Goal: Task Accomplishment & Management: Use online tool/utility

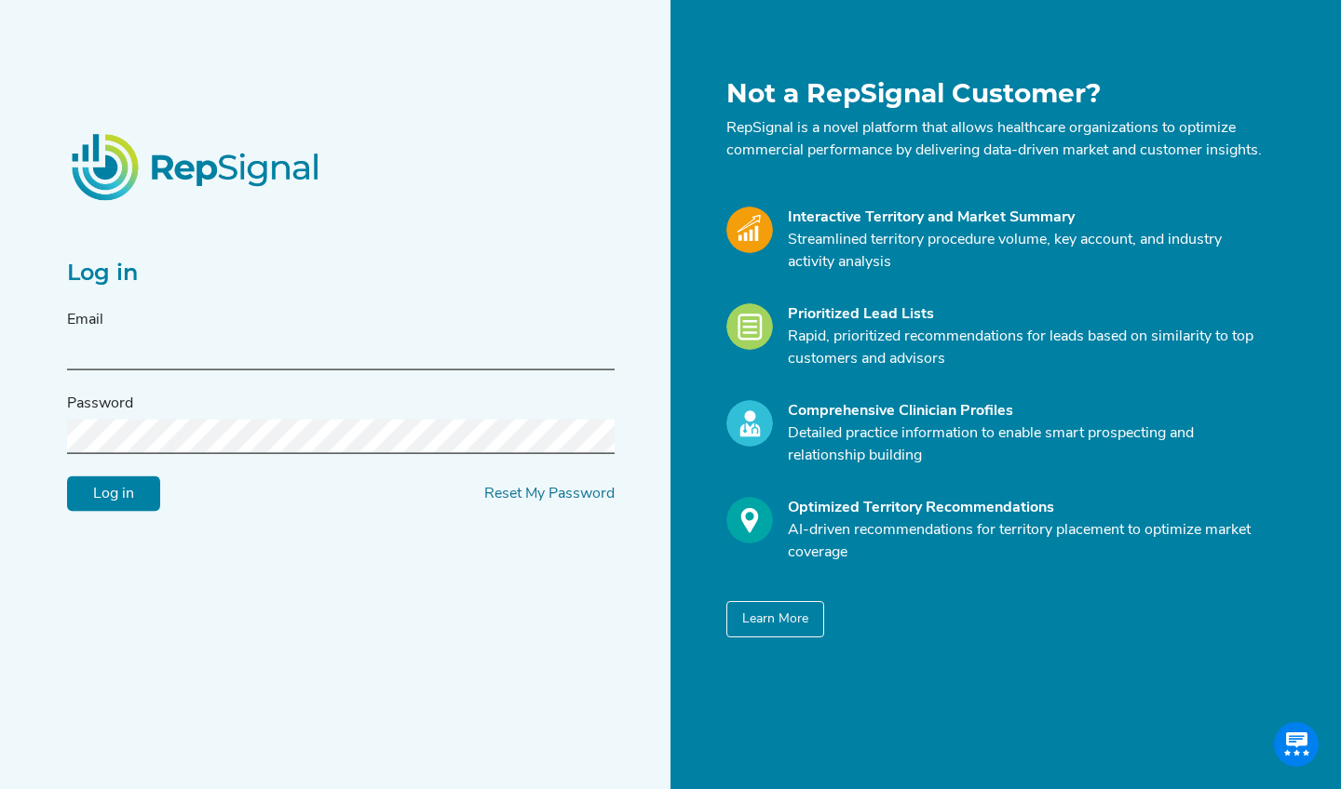
click at [282, 382] on form "Email Password Log in Reset My Password" at bounding box center [340, 410] width 547 height 203
paste input "[EMAIL_ADDRESS][DOMAIN_NAME]"
type input "[EMAIL_ADDRESS][DOMAIN_NAME]"
click at [114, 505] on input "Log in" at bounding box center [113, 494] width 93 height 35
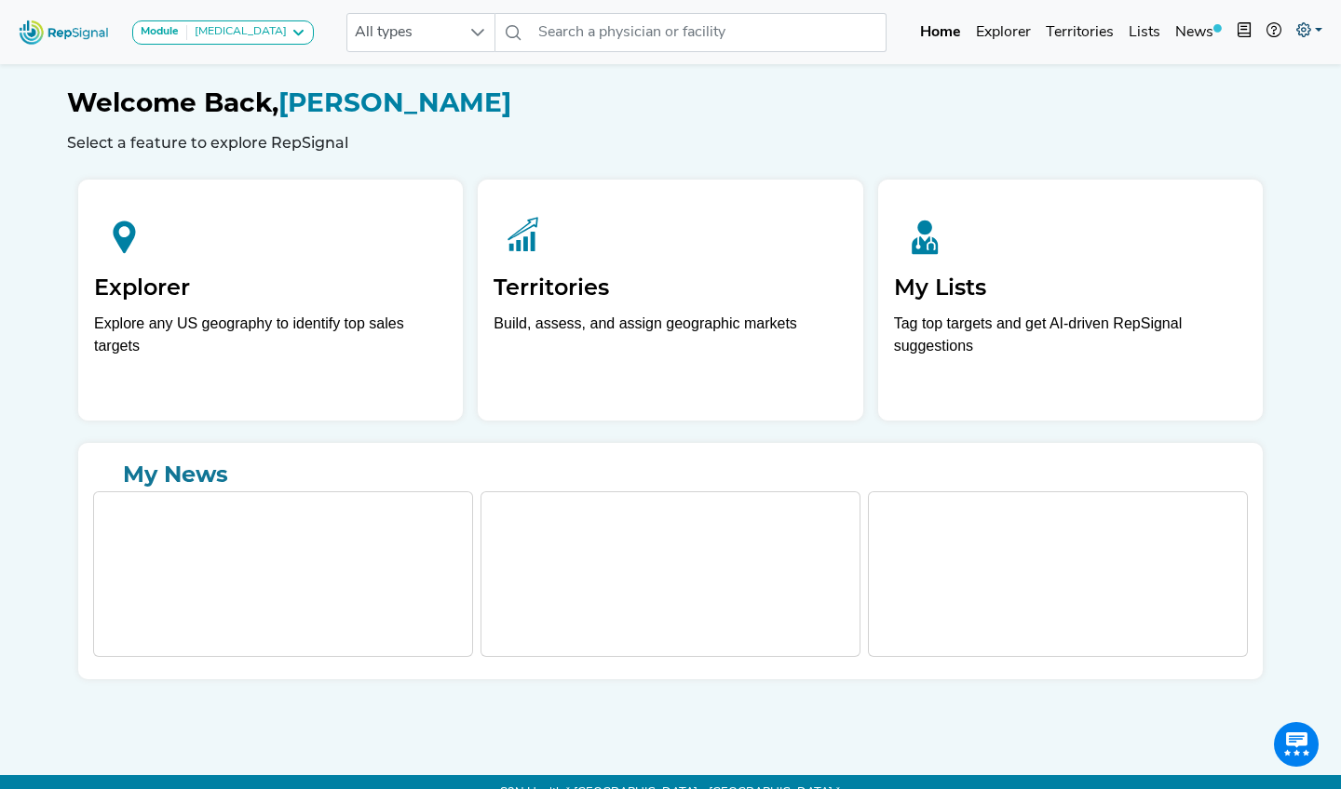
click at [1314, 31] on link at bounding box center [1308, 32] width 41 height 37
click at [1214, 130] on link "Admin" at bounding box center [1254, 117] width 147 height 37
click at [1018, 42] on link "Explorer" at bounding box center [1003, 32] width 70 height 37
click at [1011, 32] on link "Explorer" at bounding box center [1003, 32] width 70 height 37
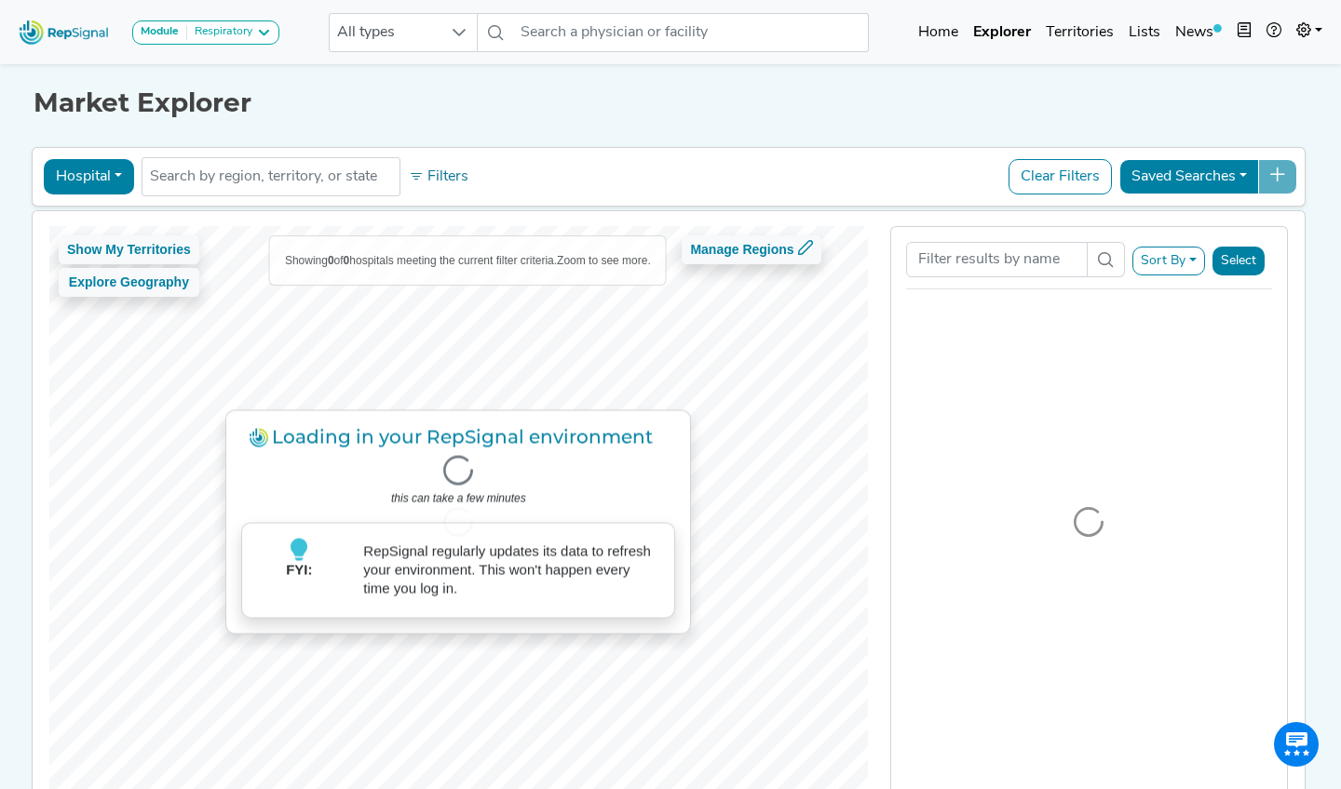
click at [200, 27] on div "Respiratory" at bounding box center [219, 32] width 65 height 15
click at [209, 82] on link "Only HFCWO Procedures" at bounding box center [223, 95] width 181 height 27
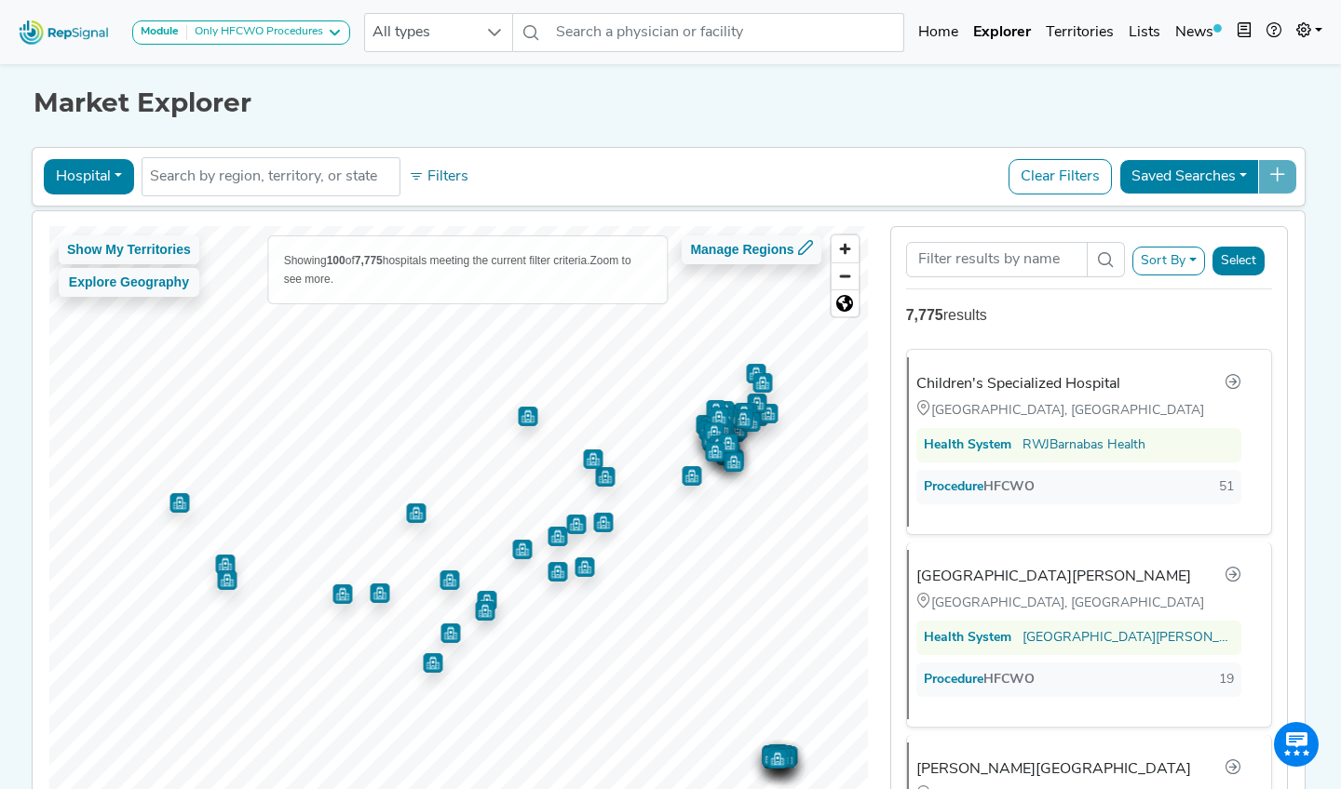
click at [101, 173] on button "Hospital" at bounding box center [89, 176] width 90 height 35
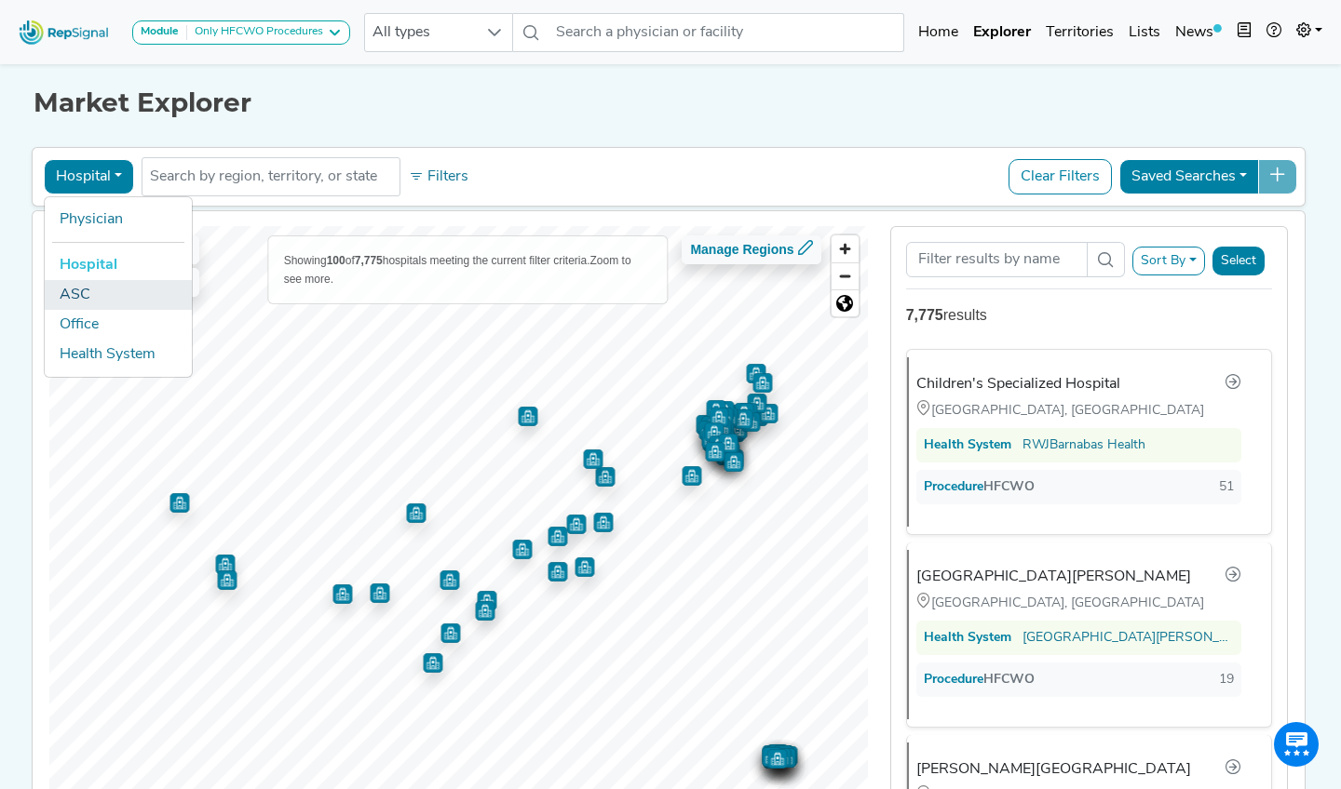
click at [99, 286] on link "ASC" at bounding box center [118, 295] width 147 height 30
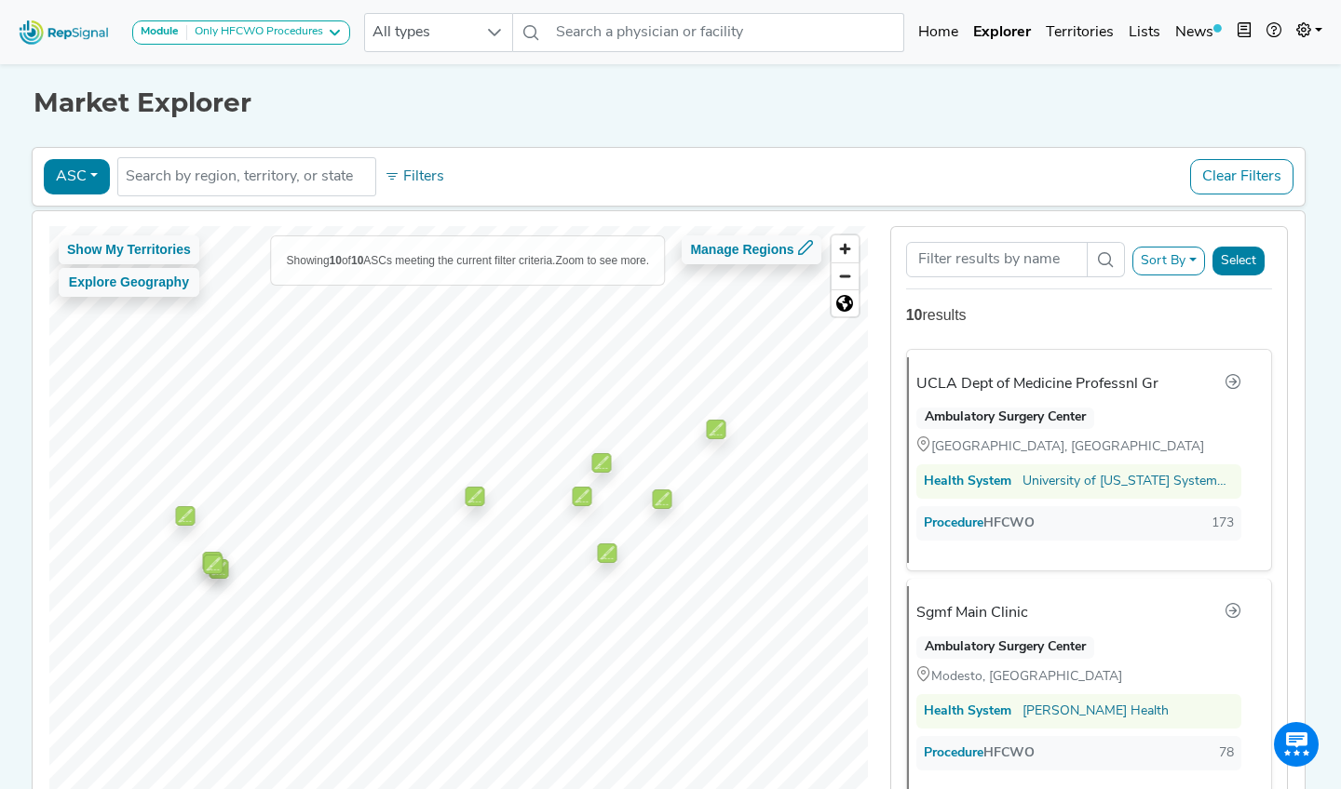
click at [74, 164] on button "ASC" at bounding box center [77, 176] width 66 height 35
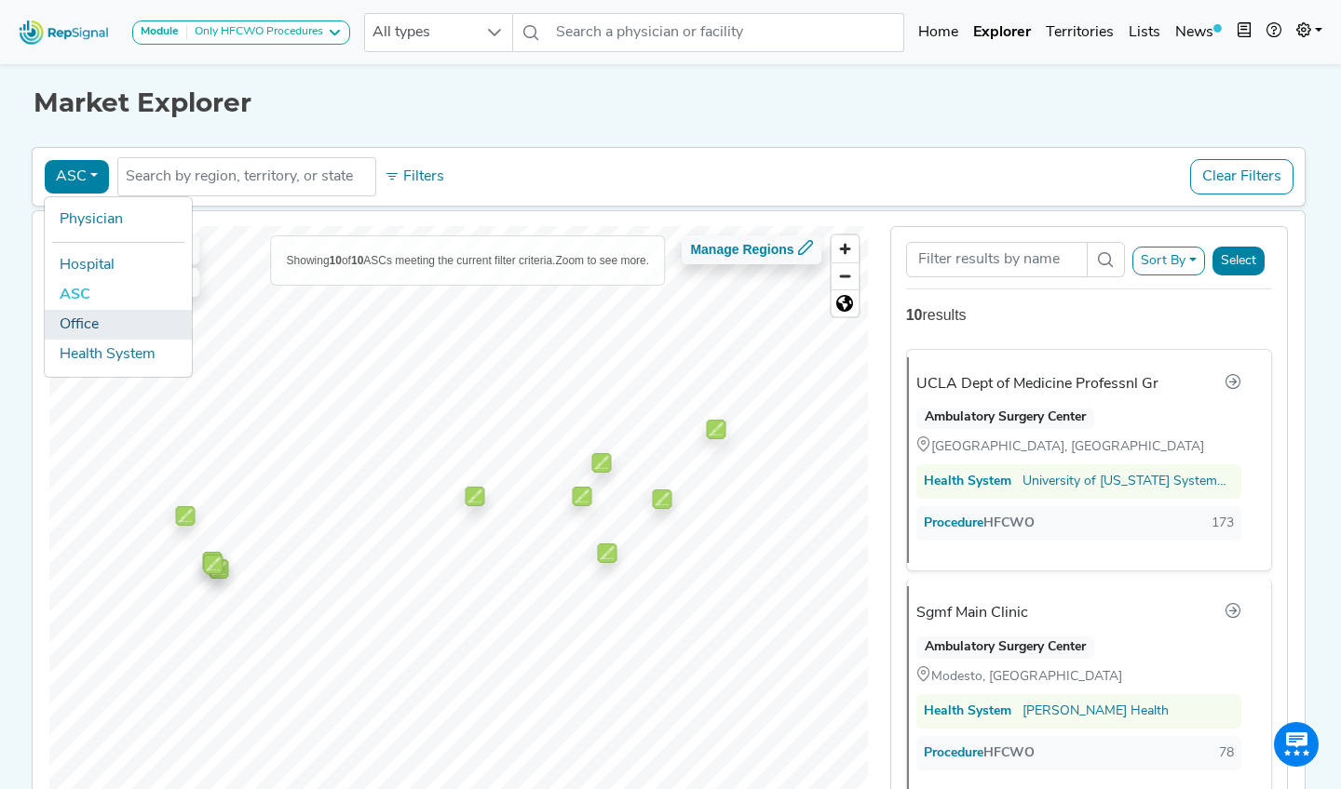
click at [81, 326] on link "Office" at bounding box center [118, 325] width 147 height 30
